Goal: Book appointment/travel/reservation

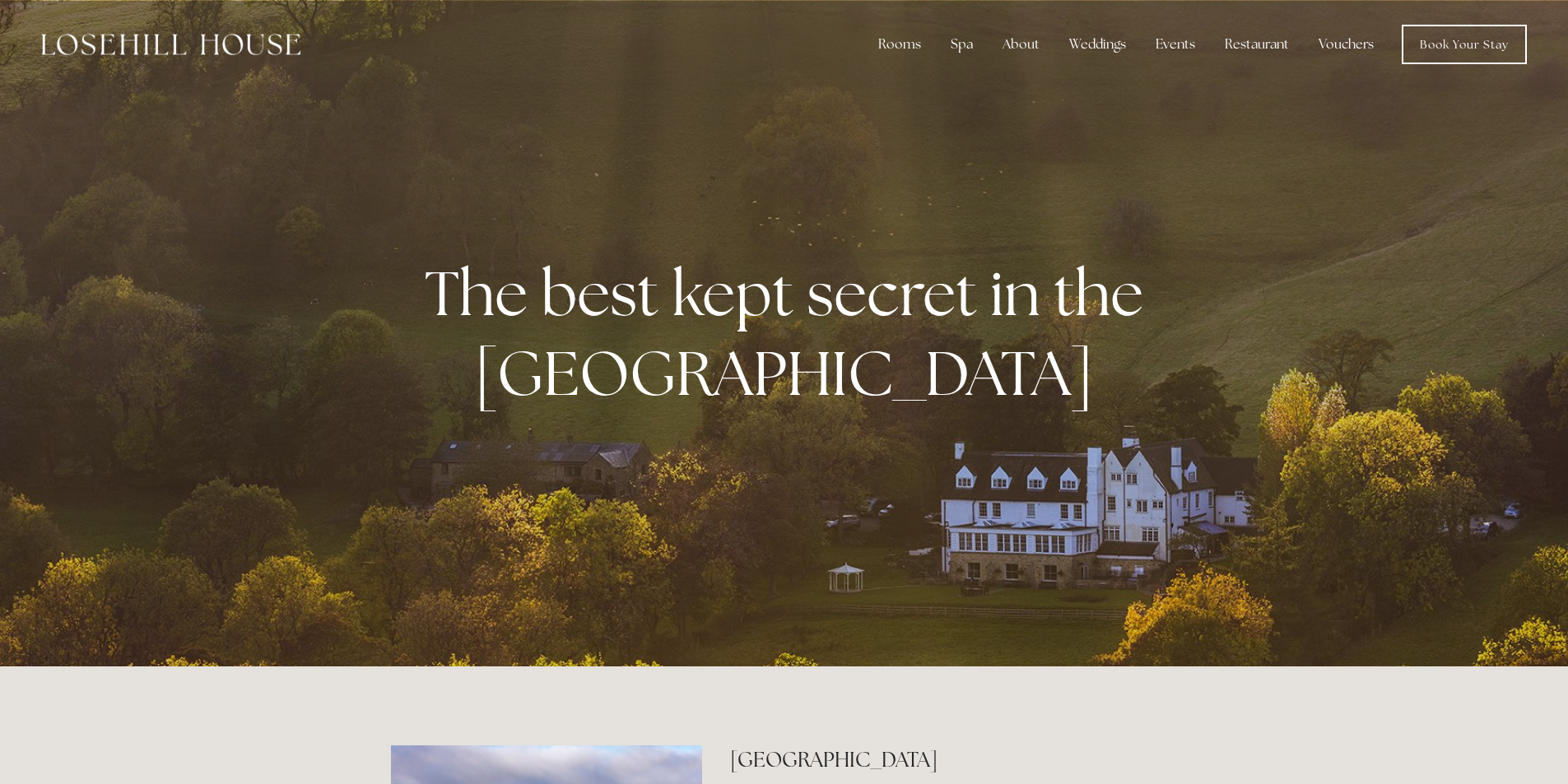
click at [676, 297] on strong "The best kept secret in the Peak District" at bounding box center [791, 333] width 732 height 161
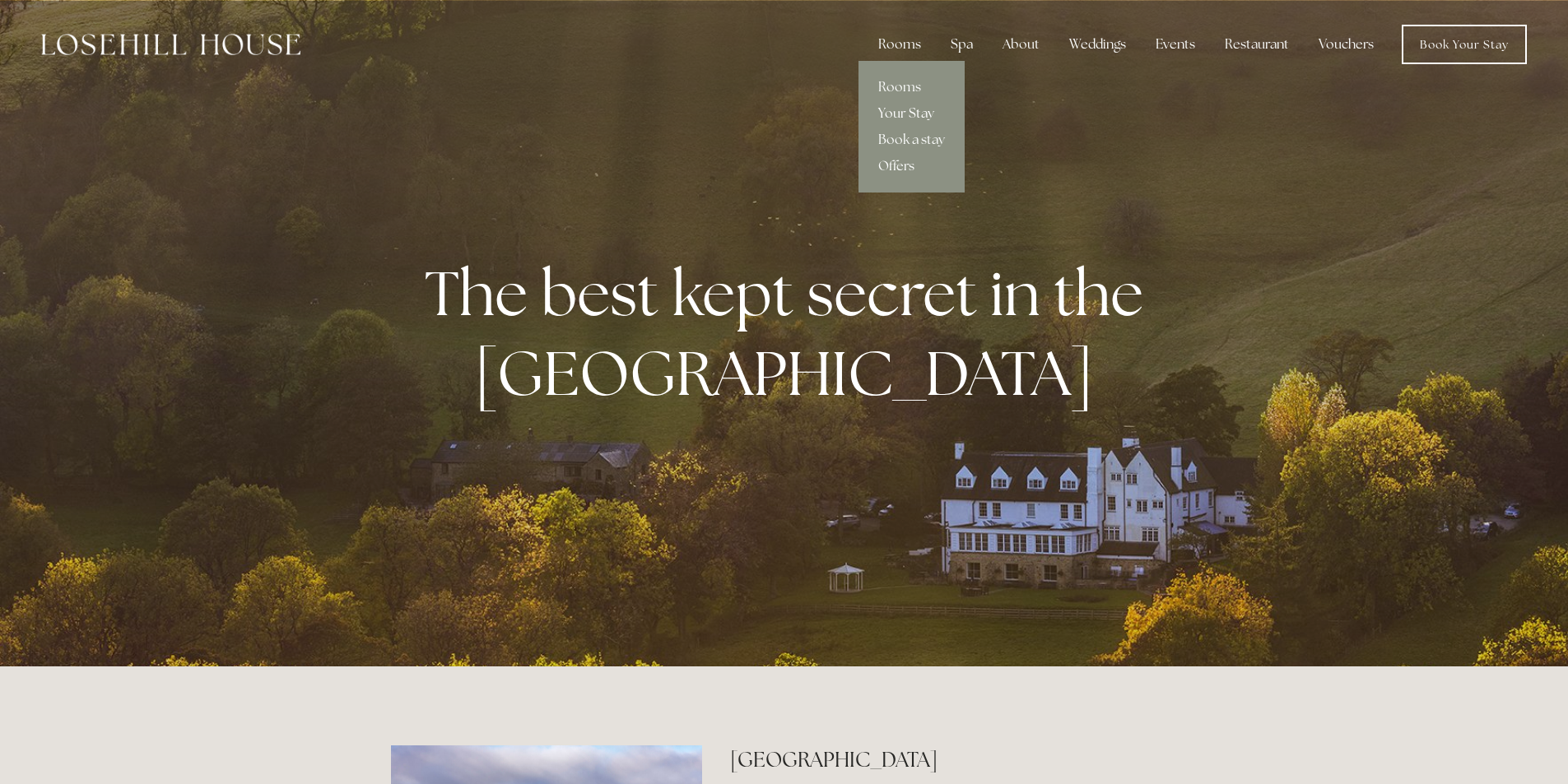
click at [903, 116] on link "Your Stay" at bounding box center [912, 114] width 106 height 26
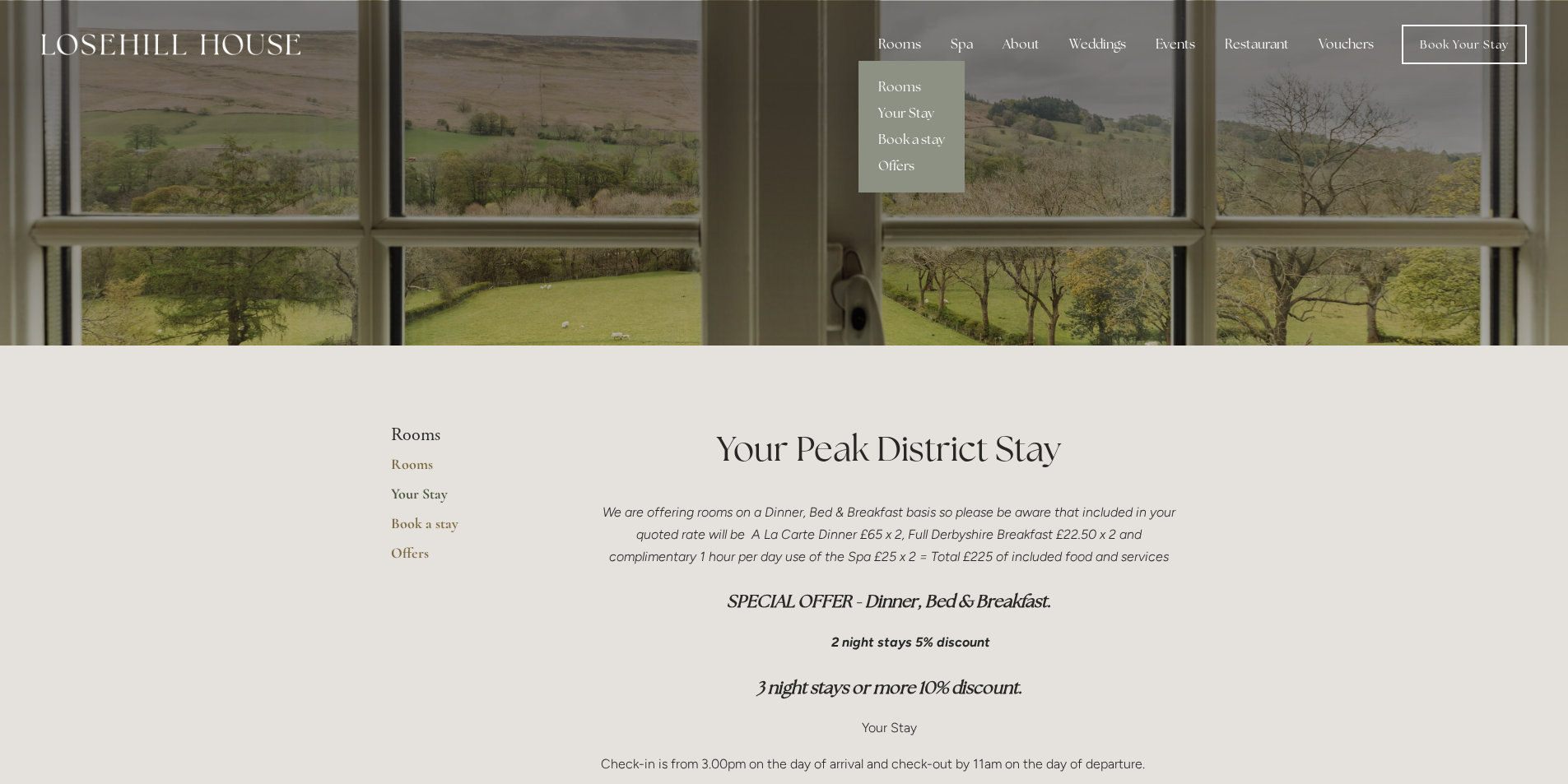
click at [910, 47] on div "Rooms" at bounding box center [900, 44] width 69 height 33
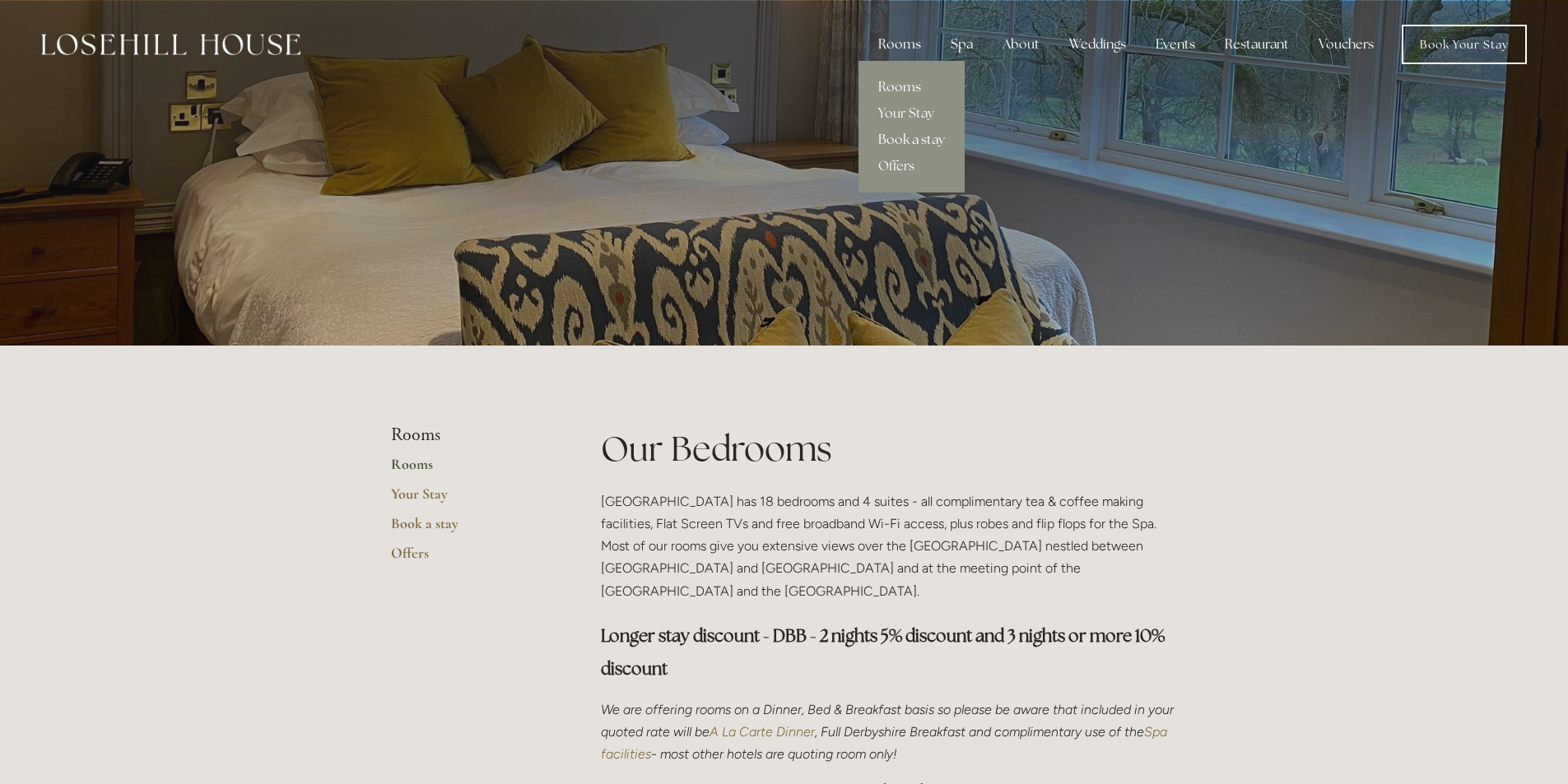
click at [895, 133] on link "Book a stay" at bounding box center [912, 140] width 106 height 26
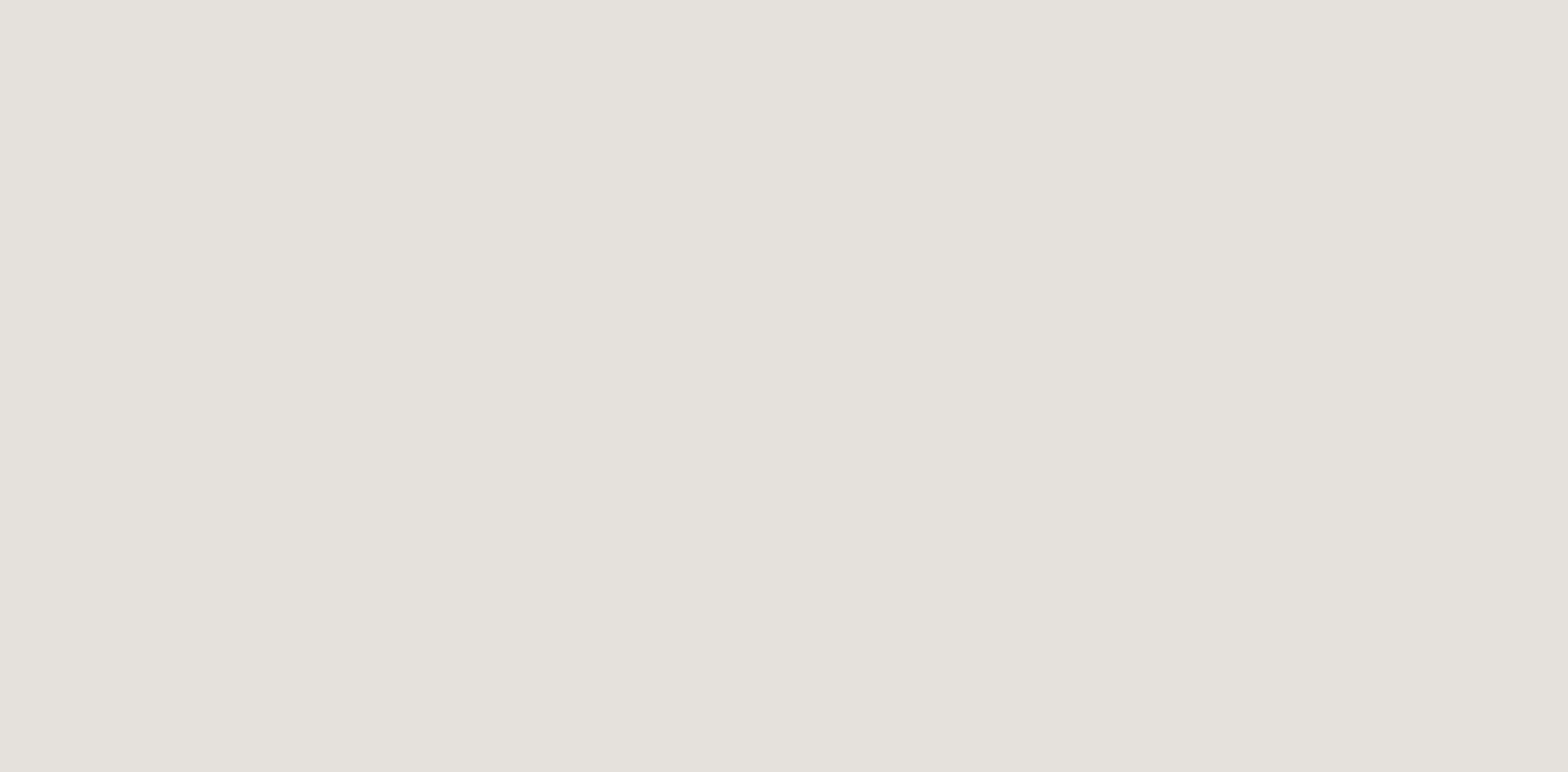
scroll to position [2148, 0]
